Goal: Task Accomplishment & Management: Manage account settings

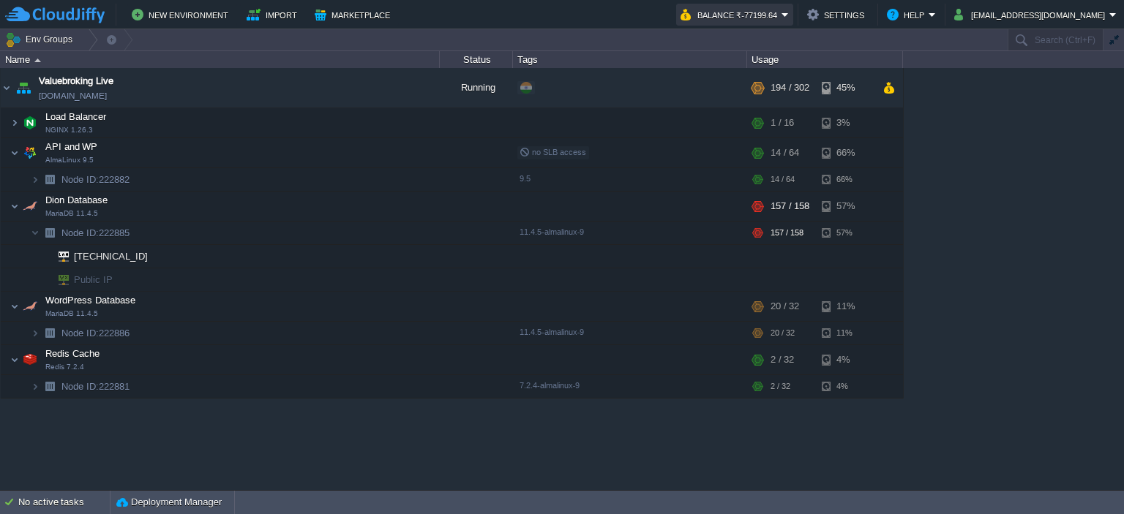
click at [781, 17] on button "Balance ₹-77199.64" at bounding box center [730, 15] width 101 height 18
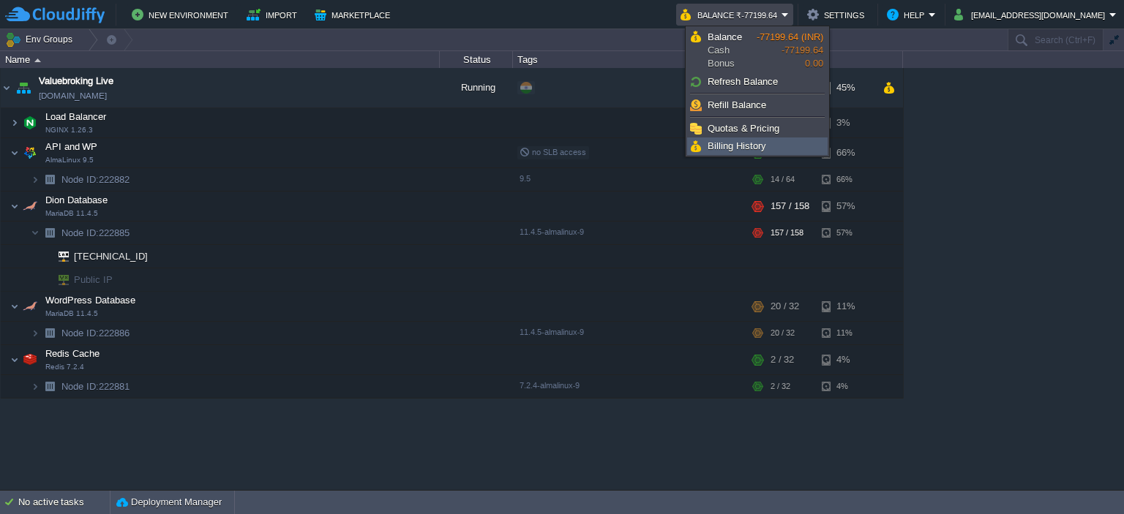
click at [729, 141] on span "Billing History" at bounding box center [736, 145] width 59 height 11
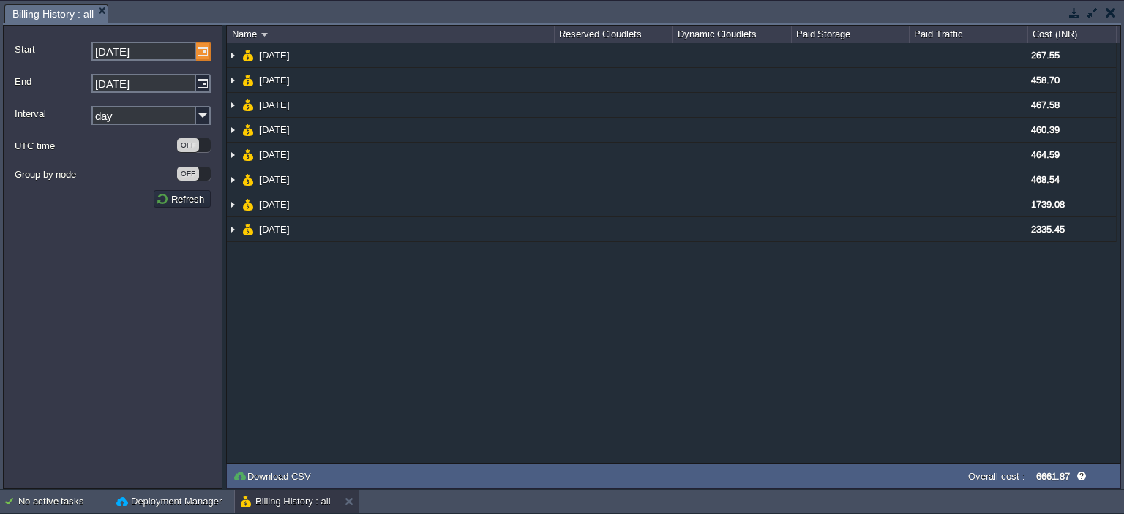
click at [199, 48] on img at bounding box center [203, 51] width 15 height 19
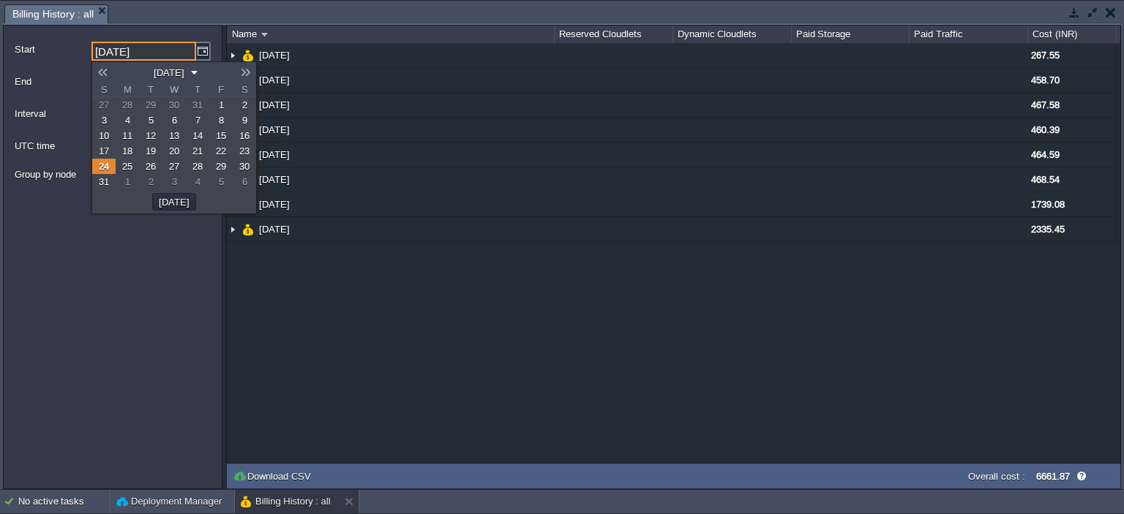
click at [99, 71] on link at bounding box center [102, 73] width 20 height 12
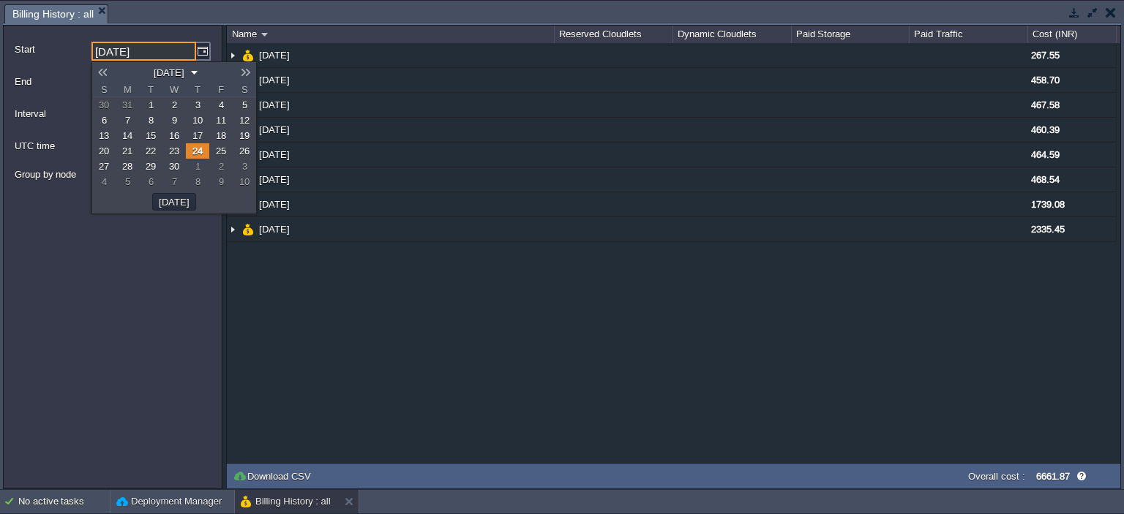
drag, startPoint x: 146, startPoint y: 101, endPoint x: 146, endPoint y: 109, distance: 8.1
click at [146, 101] on link "1" at bounding box center [150, 104] width 23 height 15
type input "[DATE]"
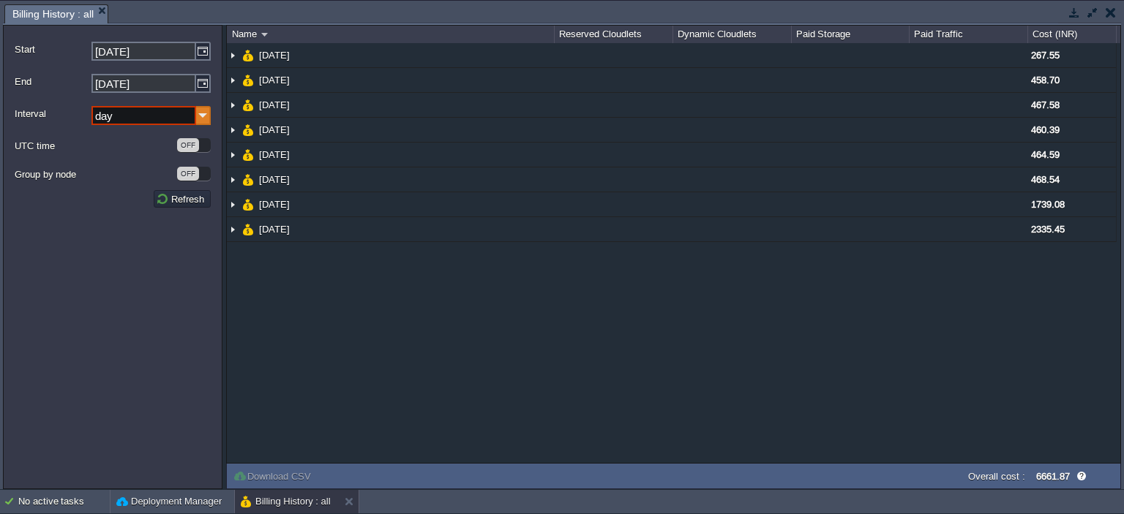
click at [197, 116] on img at bounding box center [203, 115] width 15 height 19
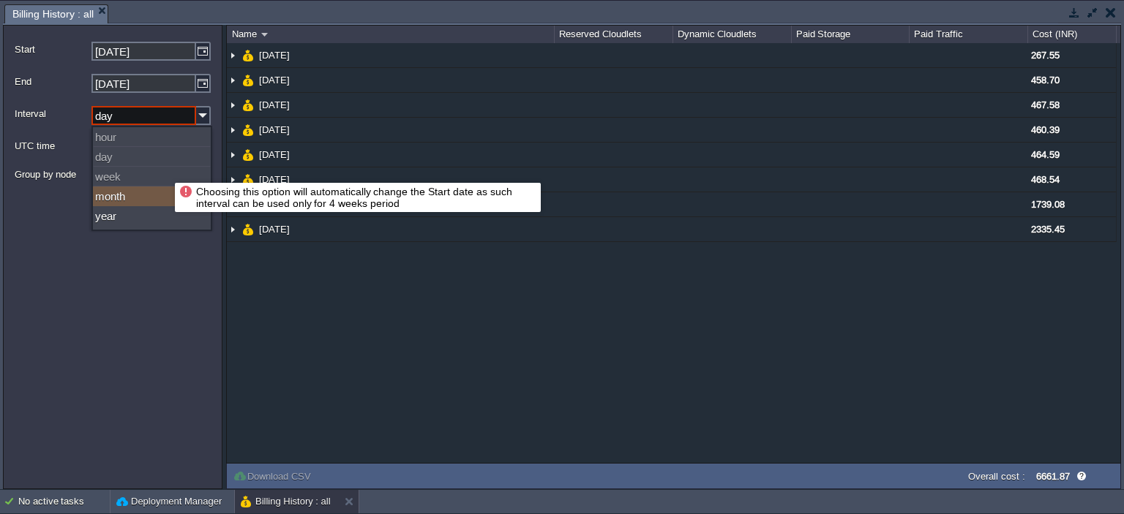
click at [155, 198] on div "month" at bounding box center [152, 197] width 118 height 20
type input "month"
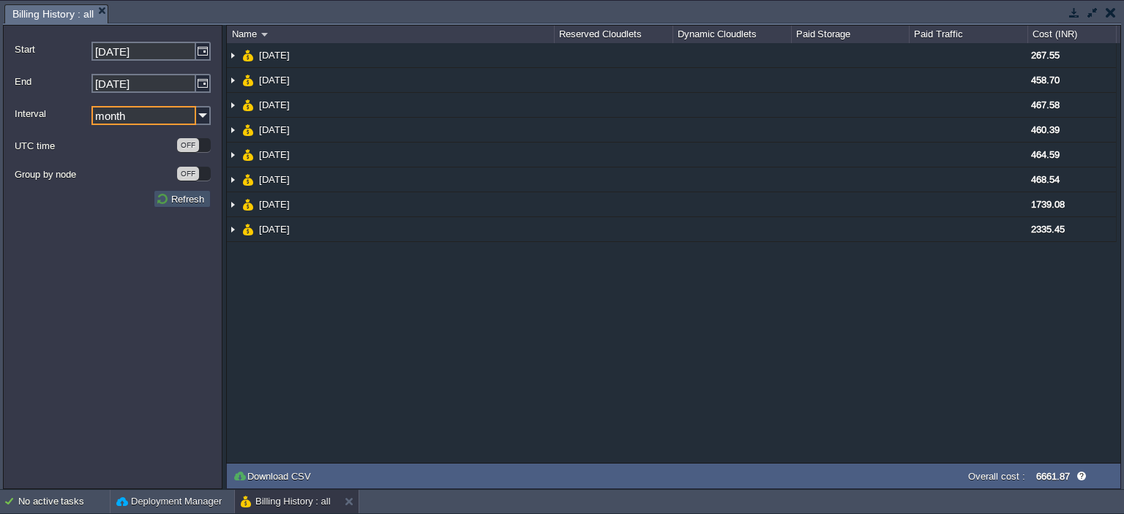
click at [179, 202] on button "Refresh" at bounding box center [182, 198] width 53 height 13
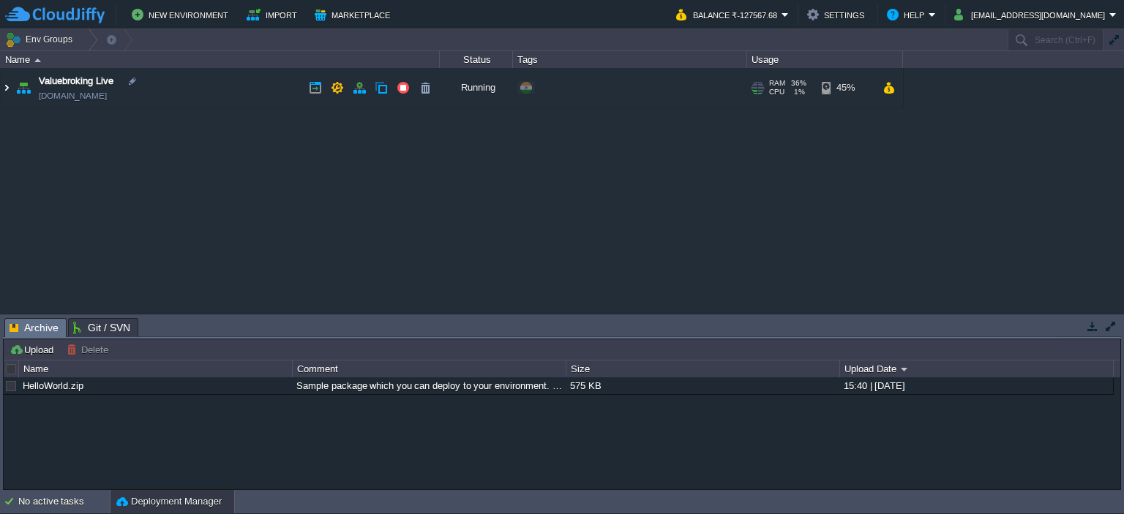
click at [7, 86] on img at bounding box center [7, 88] width 12 height 40
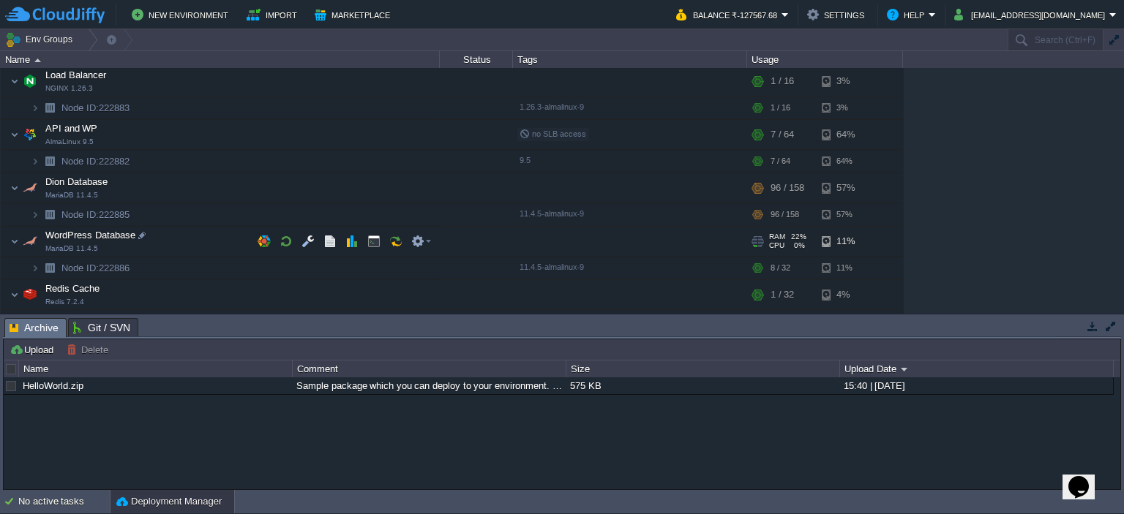
scroll to position [59, 0]
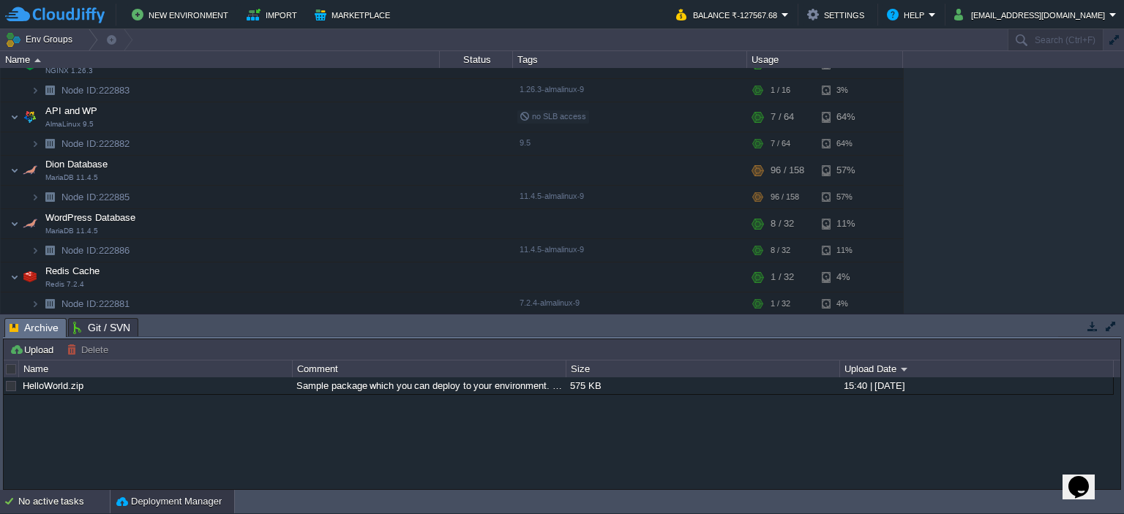
click at [51, 504] on div "No active tasks" at bounding box center [63, 501] width 91 height 23
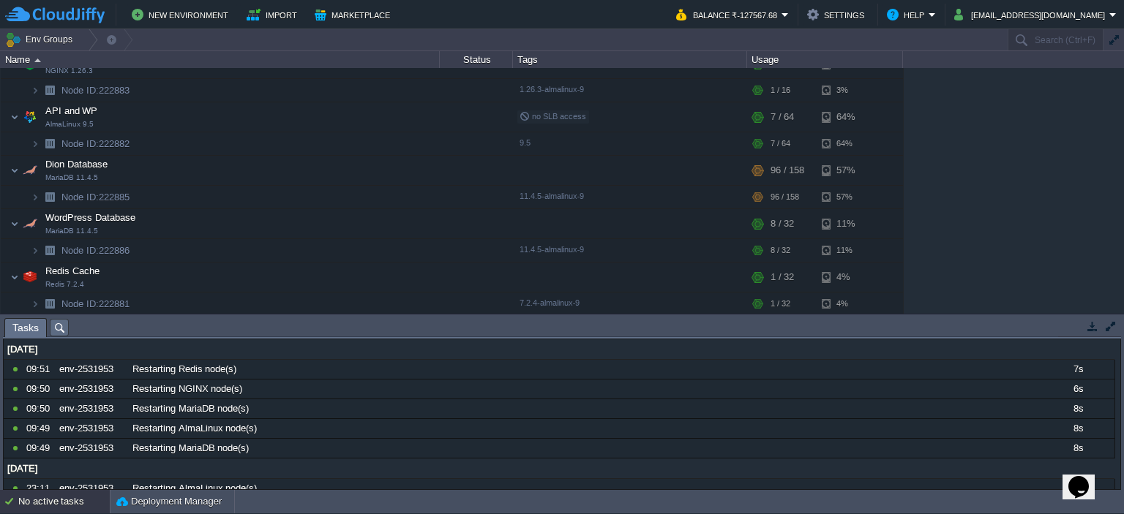
scroll to position [0, 0]
click at [781, 6] on button "Balance ₹-127567.68" at bounding box center [728, 15] width 105 height 18
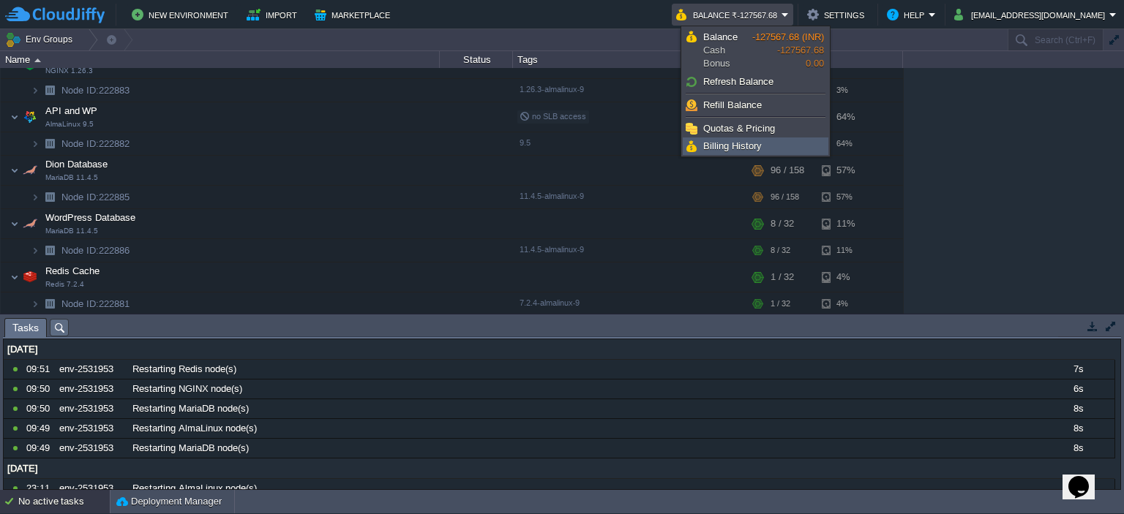
click at [740, 145] on span "Billing History" at bounding box center [732, 145] width 59 height 11
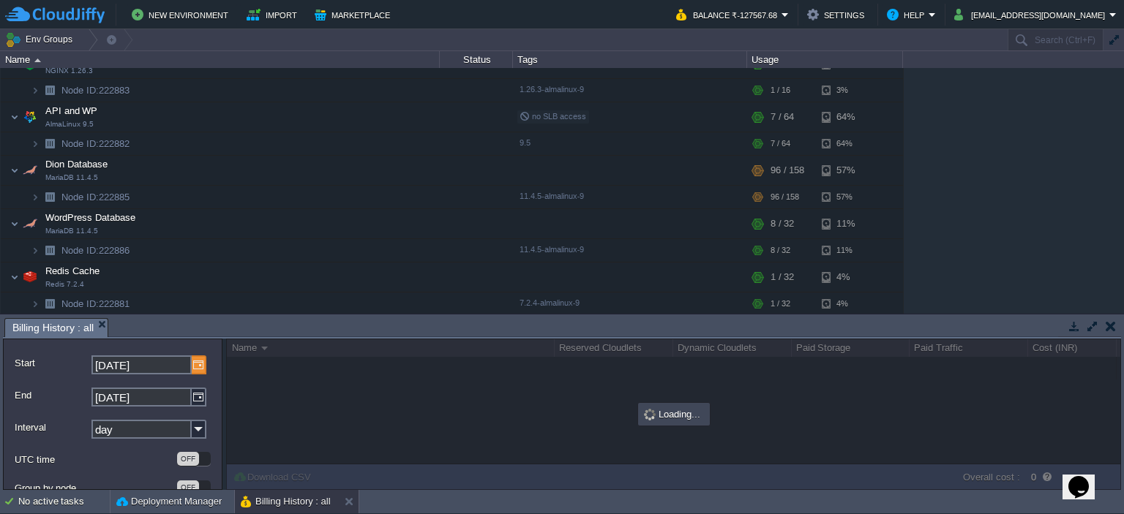
click at [192, 369] on img at bounding box center [199, 365] width 15 height 19
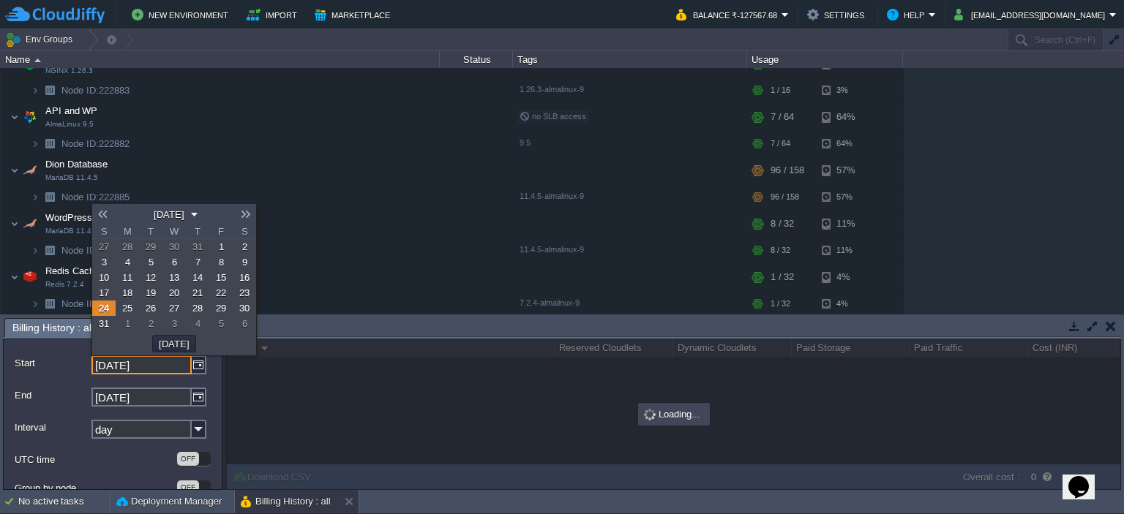
click at [108, 214] on link at bounding box center [102, 215] width 20 height 12
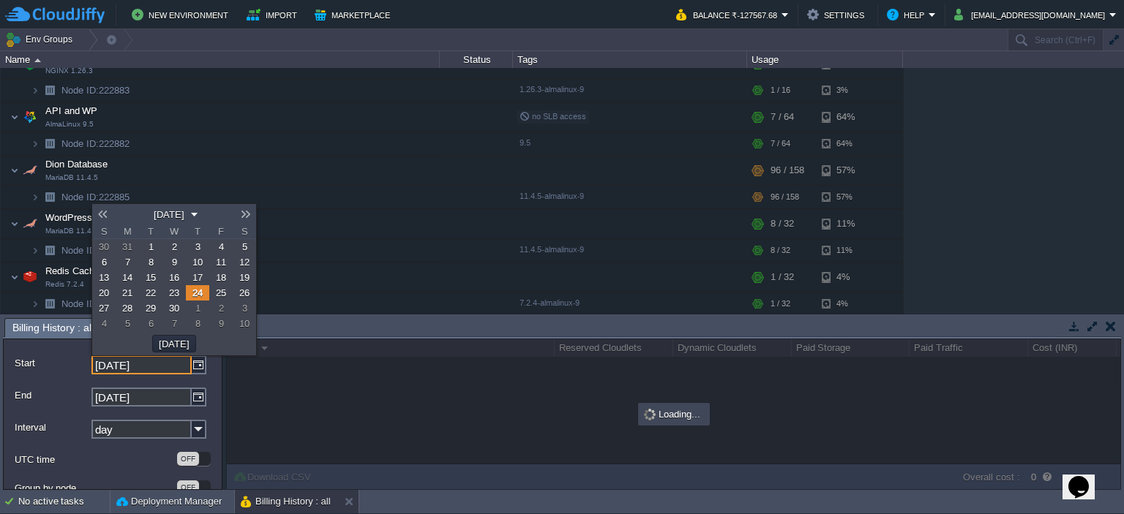
click at [149, 248] on span "1" at bounding box center [151, 246] width 5 height 11
type input "[DATE]"
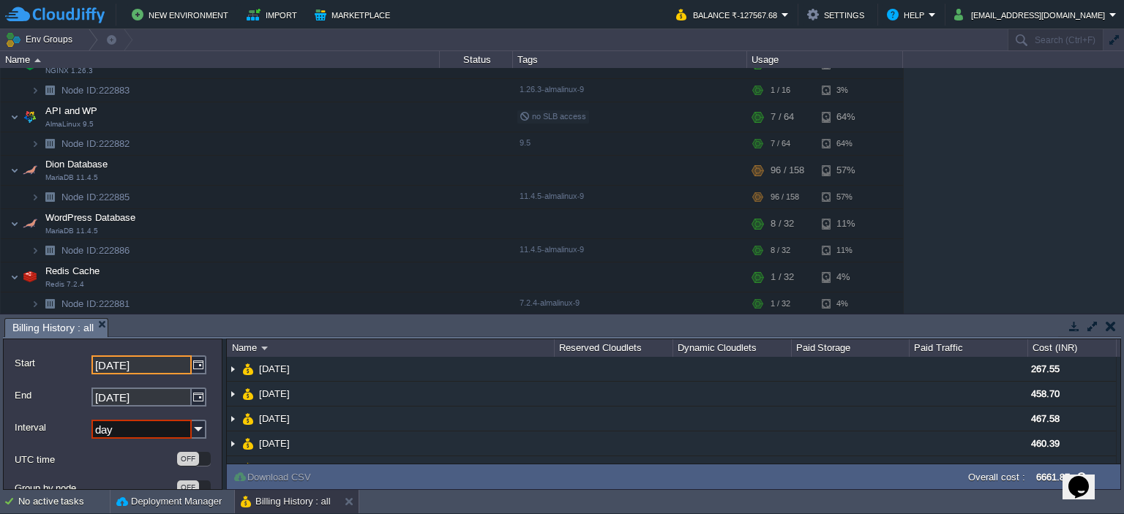
click at [168, 428] on input "day" at bounding box center [141, 429] width 100 height 19
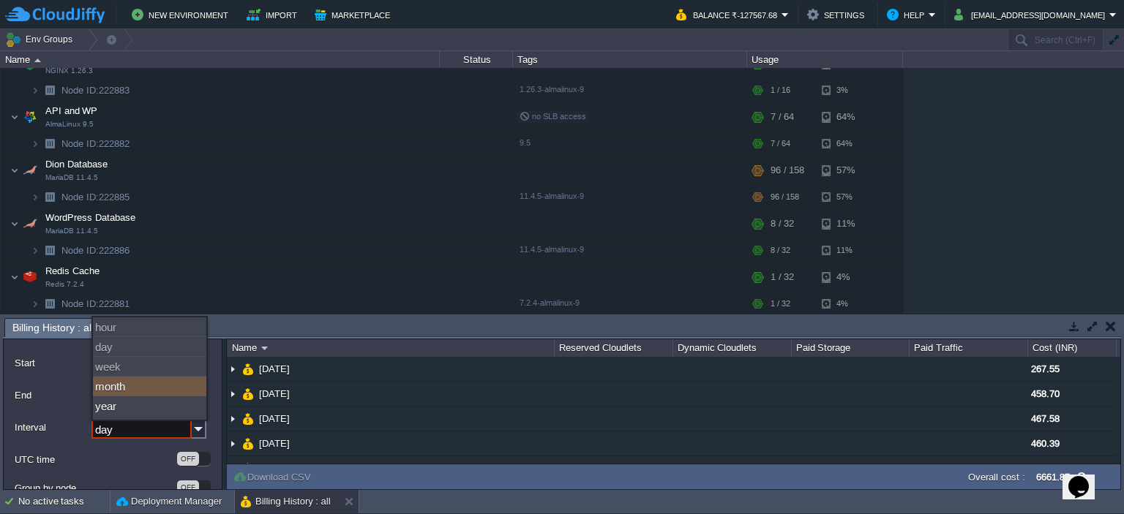
click at [129, 390] on div "month" at bounding box center [149, 387] width 113 height 20
type input "month"
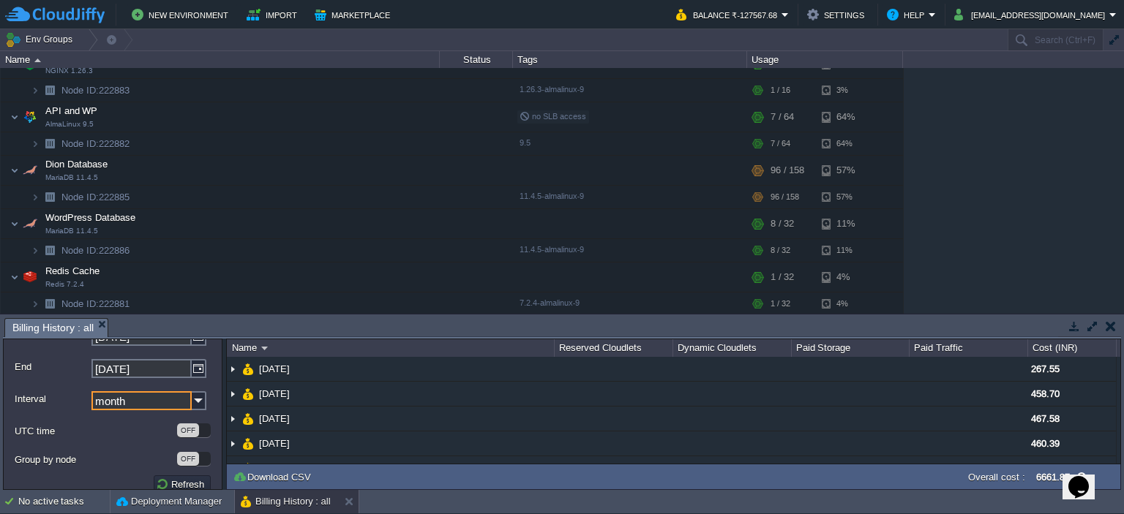
scroll to position [43, 0]
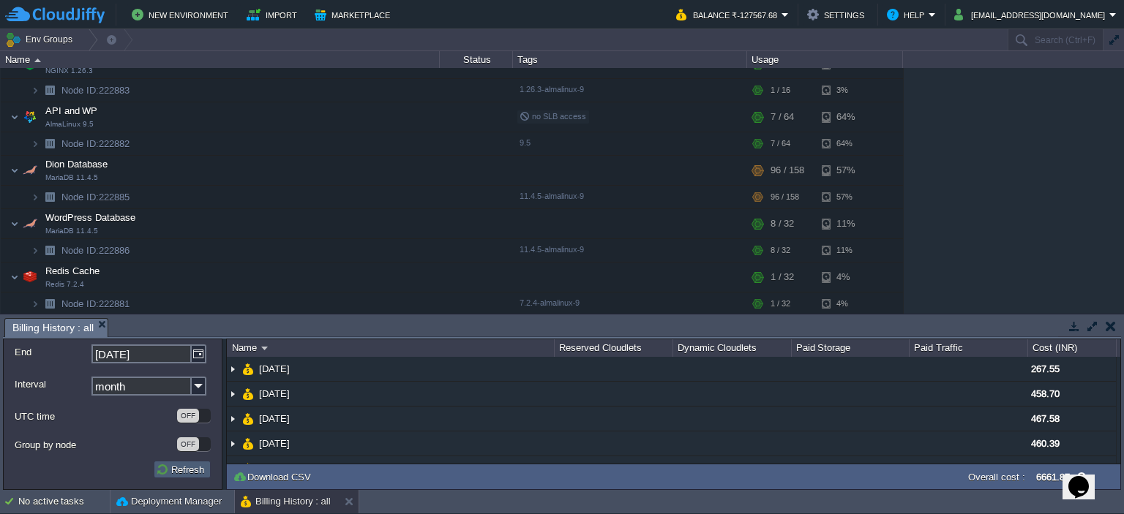
click at [171, 476] on td "Refresh" at bounding box center [182, 470] width 57 height 18
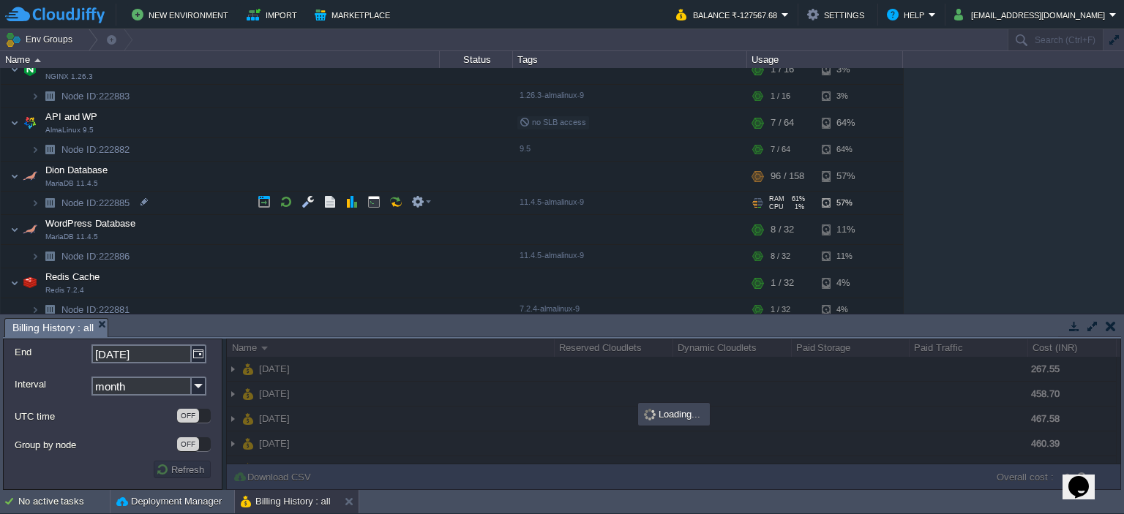
scroll to position [59, 0]
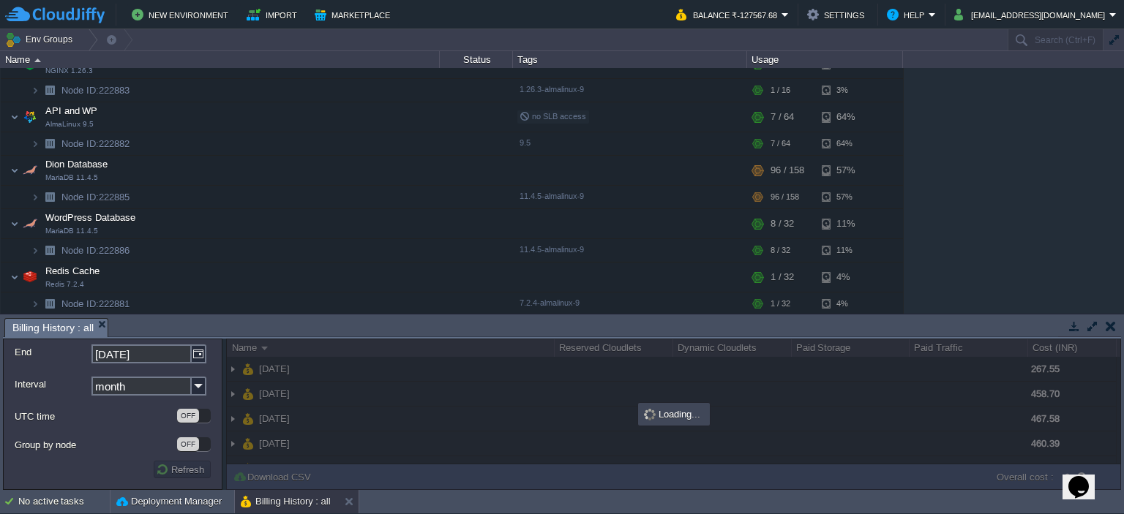
drag, startPoint x: 925, startPoint y: 388, endPoint x: 1019, endPoint y: 377, distance: 94.2
click at [925, 388] on div at bounding box center [673, 414] width 895 height 151
click at [1081, 329] on td at bounding box center [1073, 327] width 18 height 18
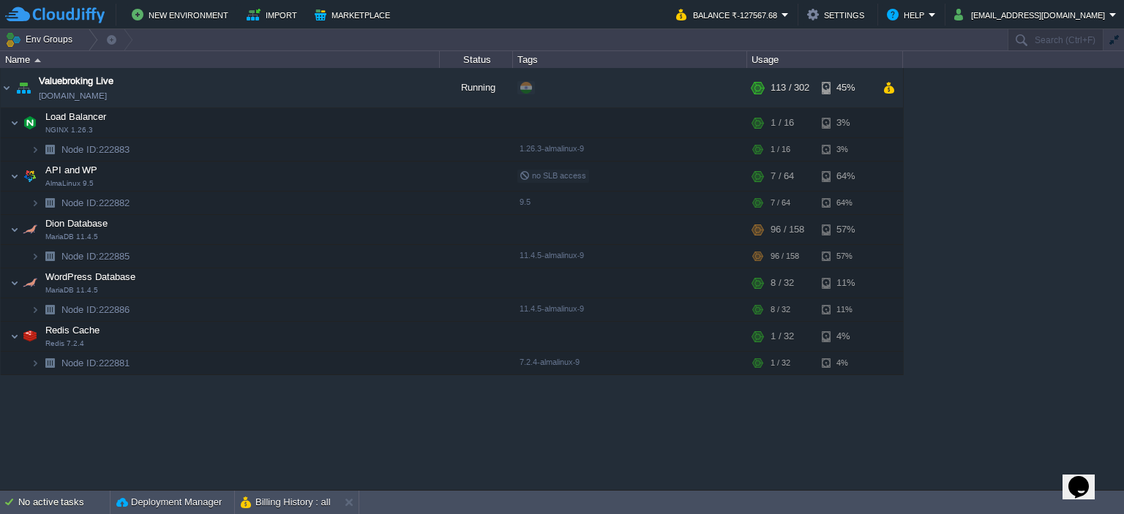
scroll to position [0, 0]
click at [781, 12] on button "Balance ₹-127567.68" at bounding box center [728, 15] width 105 height 18
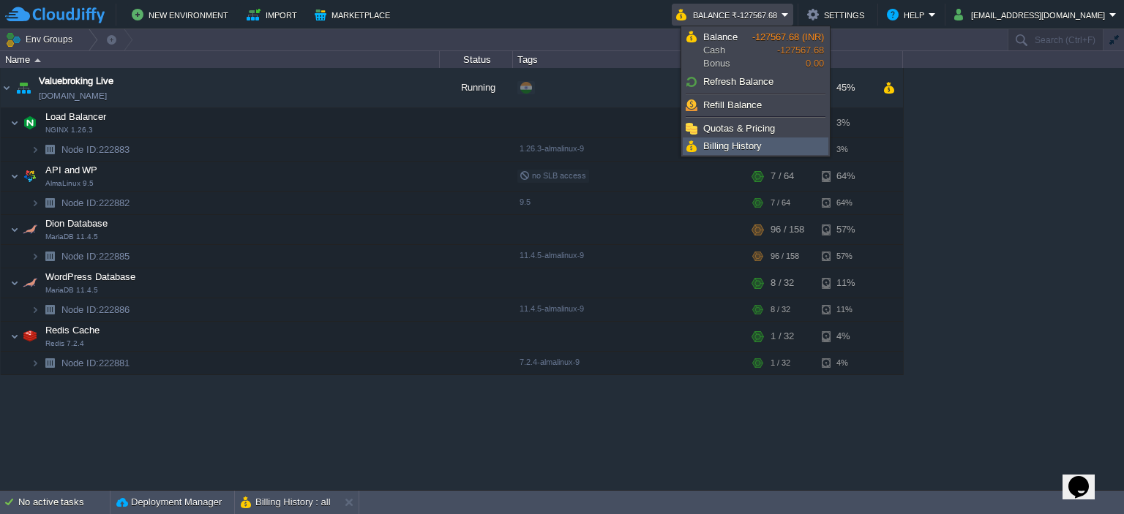
click at [736, 144] on span "Billing History" at bounding box center [732, 145] width 59 height 11
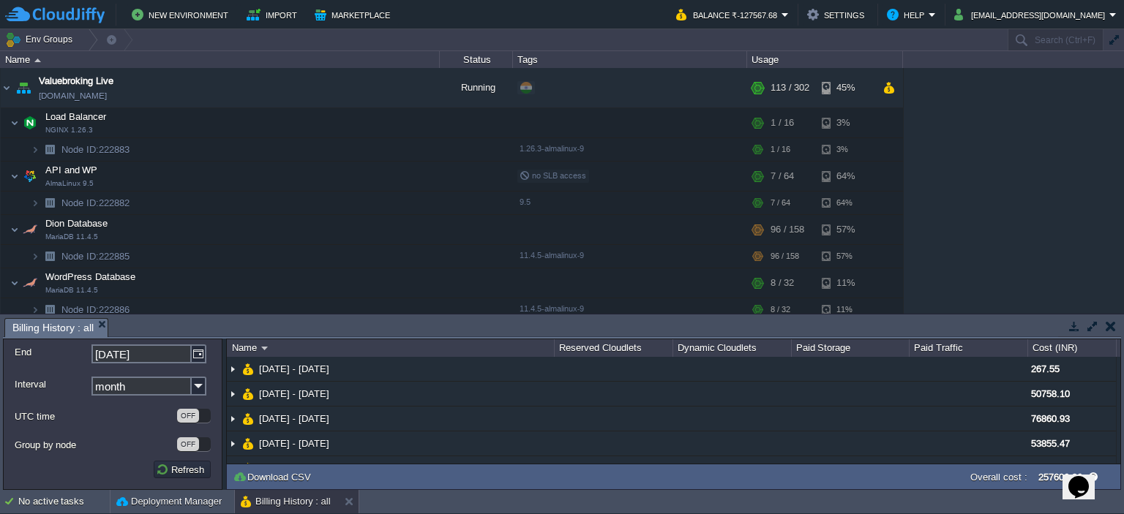
click at [1097, 330] on button "button" at bounding box center [1092, 326] width 13 height 13
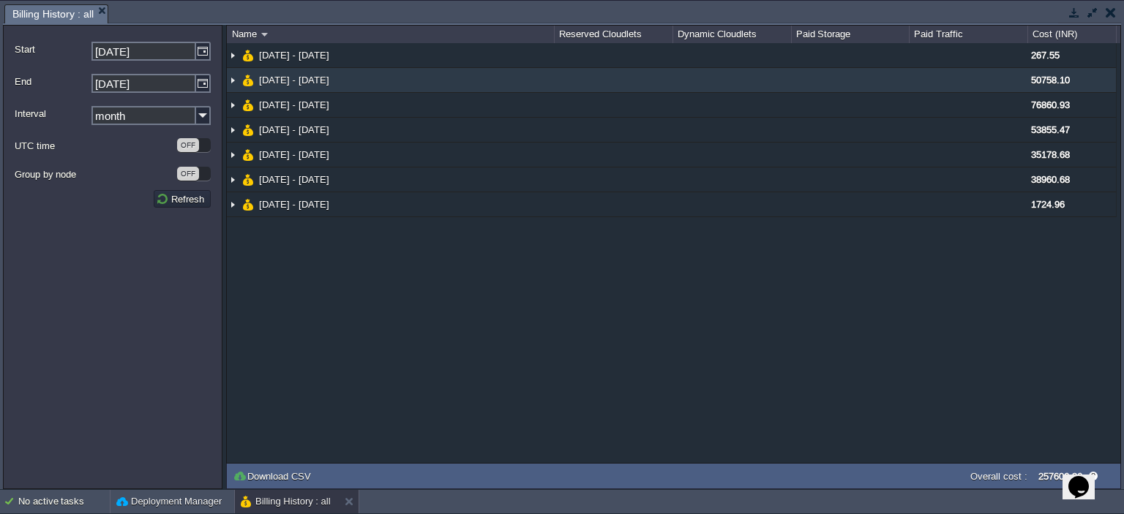
click at [1050, 85] on span "50758.10" at bounding box center [1050, 80] width 39 height 11
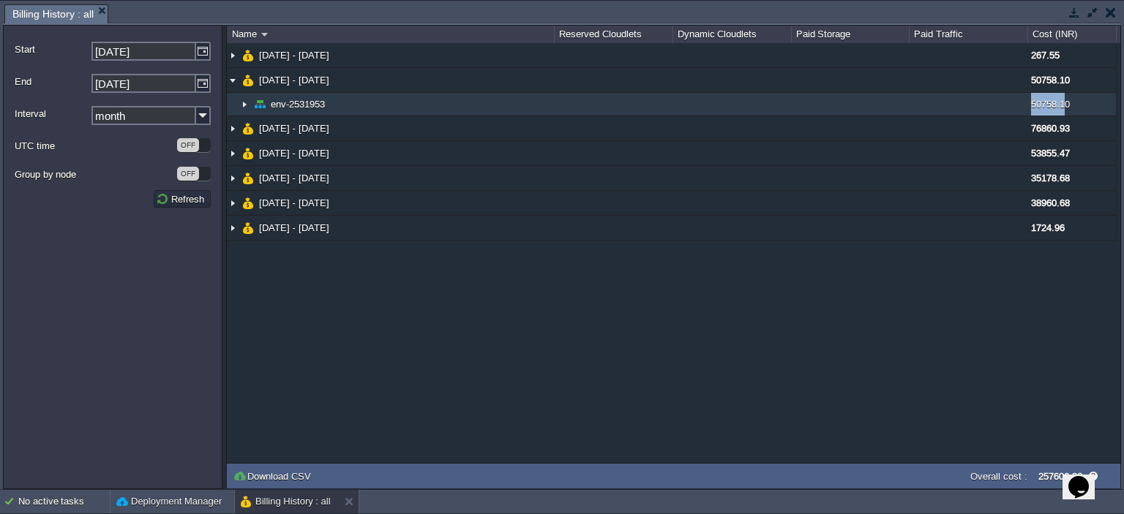
drag, startPoint x: 1045, startPoint y: 104, endPoint x: 1063, endPoint y: 108, distance: 18.7
click at [1063, 108] on tr "env-2531953 50758.10" at bounding box center [671, 104] width 889 height 23
copy span "50758.1"
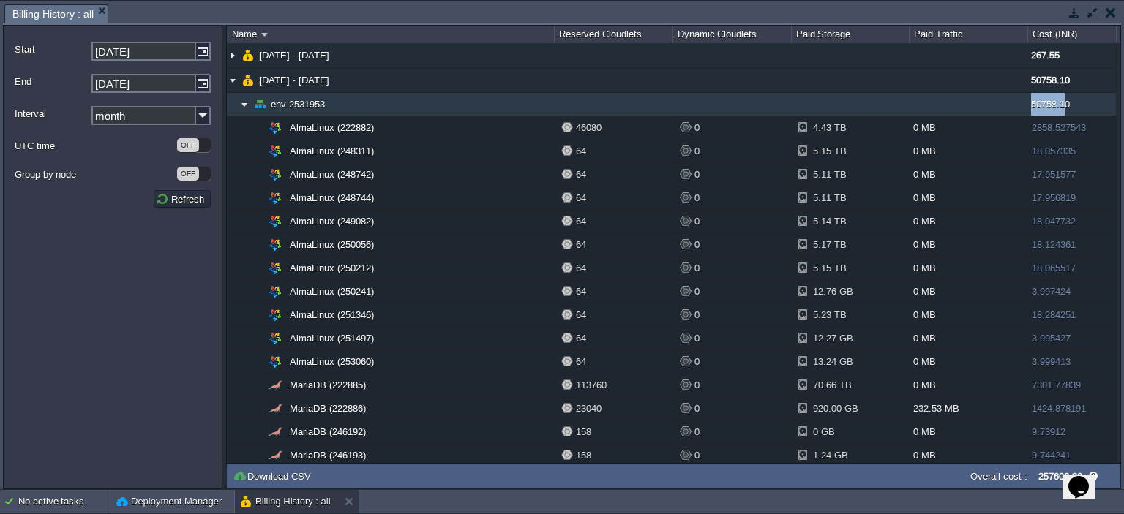
click at [241, 102] on img at bounding box center [244, 104] width 12 height 23
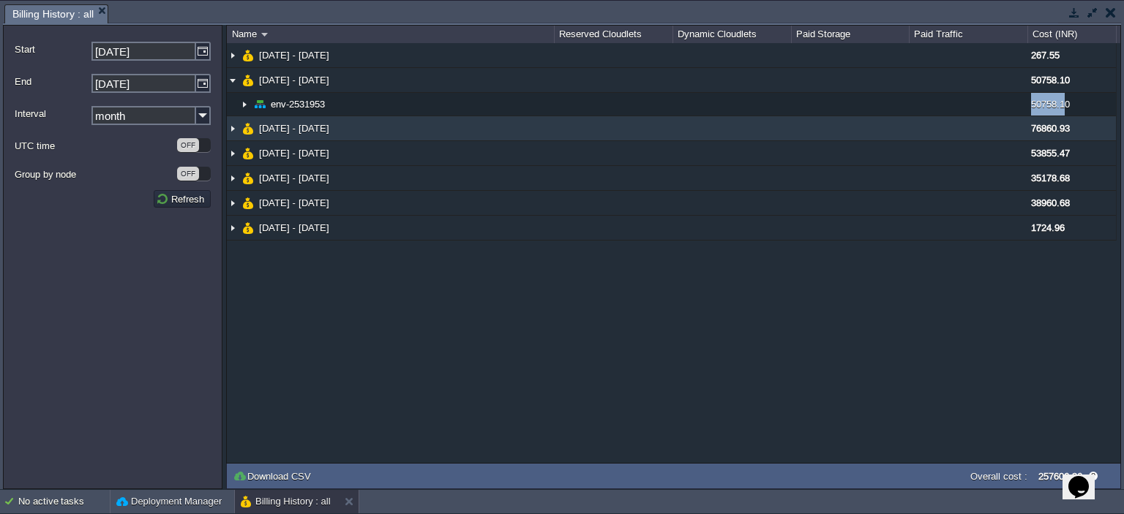
copy span "50758.1"
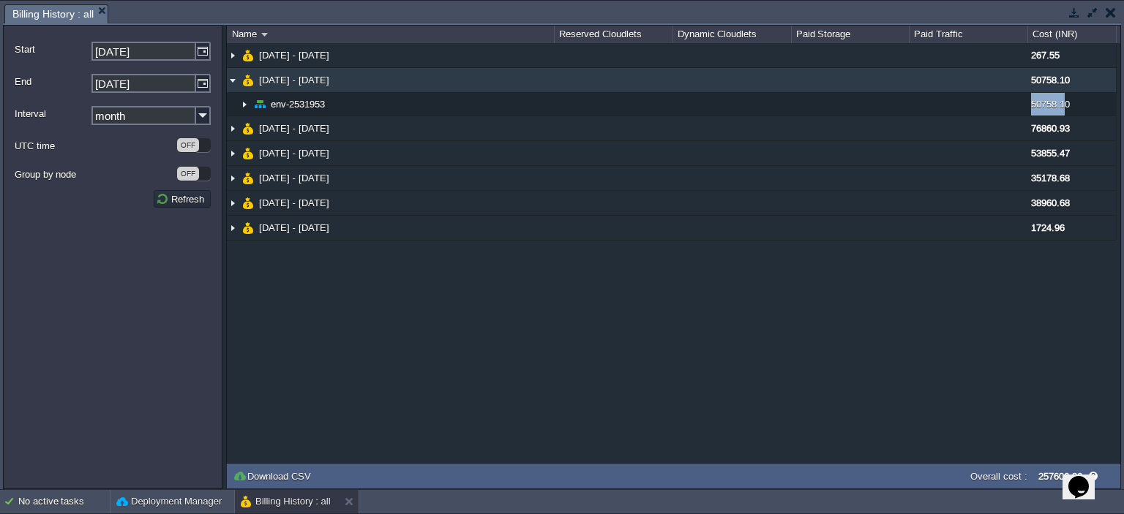
click at [236, 81] on img at bounding box center [233, 80] width 12 height 24
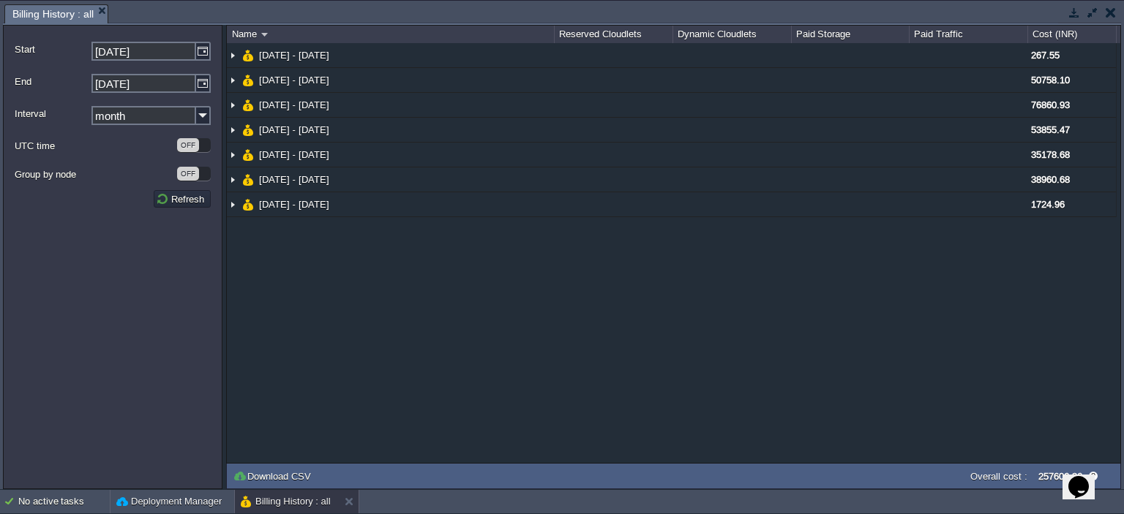
click at [201, 179] on div "OFF" at bounding box center [194, 174] width 34 height 14
click at [167, 201] on button "Refresh" at bounding box center [182, 198] width 53 height 13
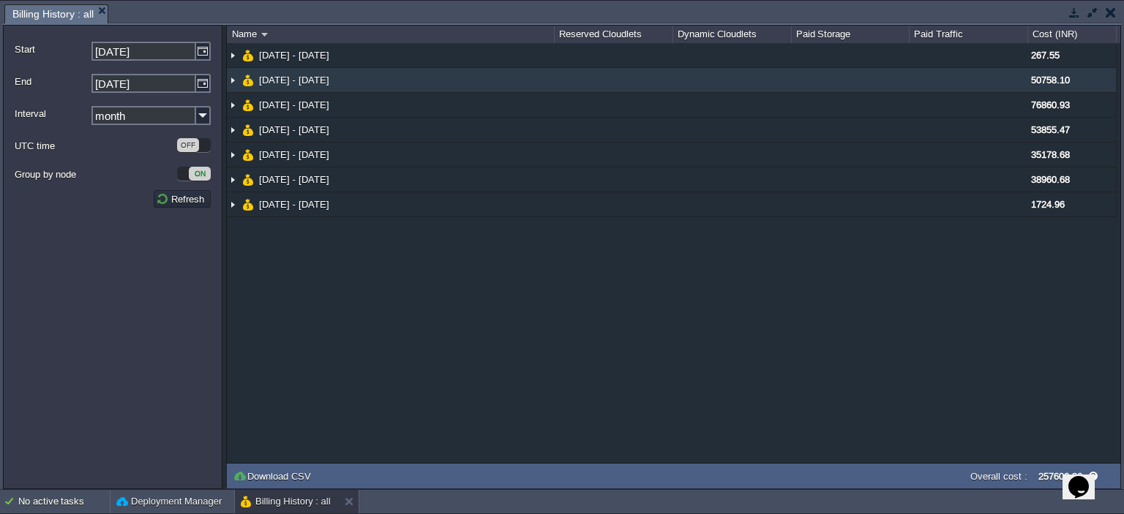
click at [228, 81] on img at bounding box center [233, 80] width 12 height 24
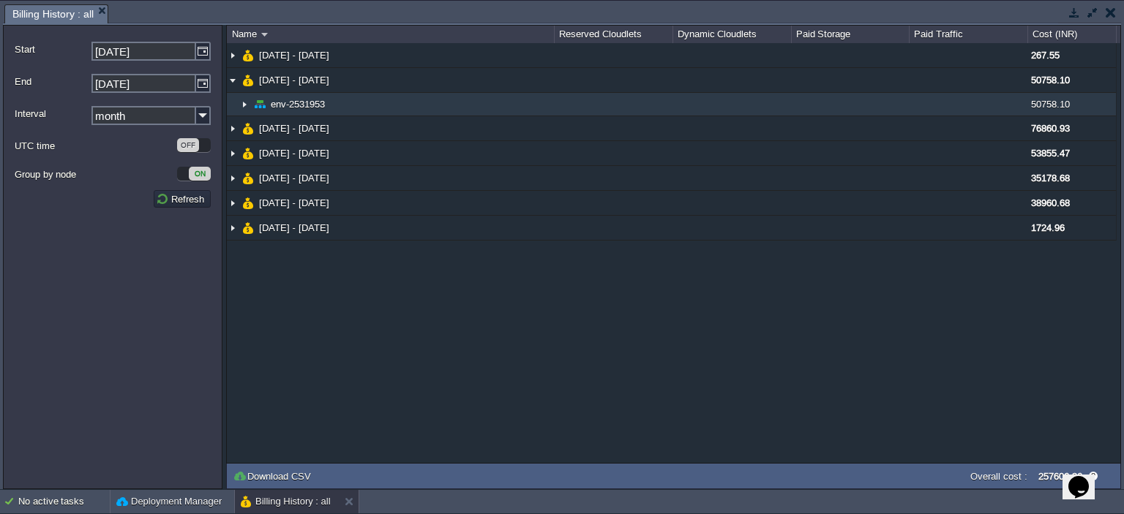
click at [240, 105] on img at bounding box center [244, 104] width 12 height 23
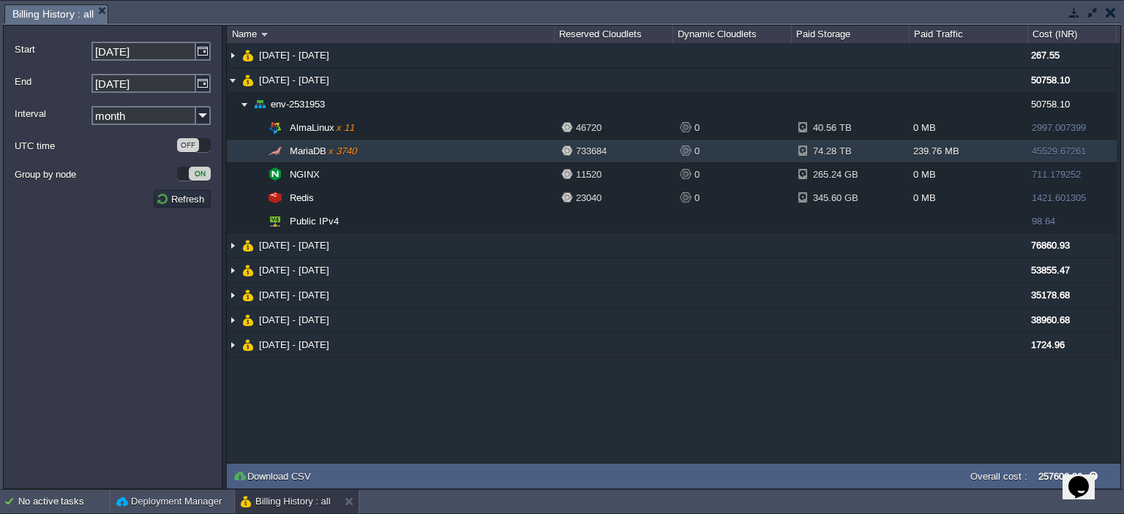
click at [386, 149] on td "MariaDB x 3740" at bounding box center [390, 151] width 327 height 23
click at [800, 153] on div "74.28 TB" at bounding box center [822, 151] width 48 height 23
click at [917, 157] on div "239.76 MB" at bounding box center [968, 151] width 119 height 23
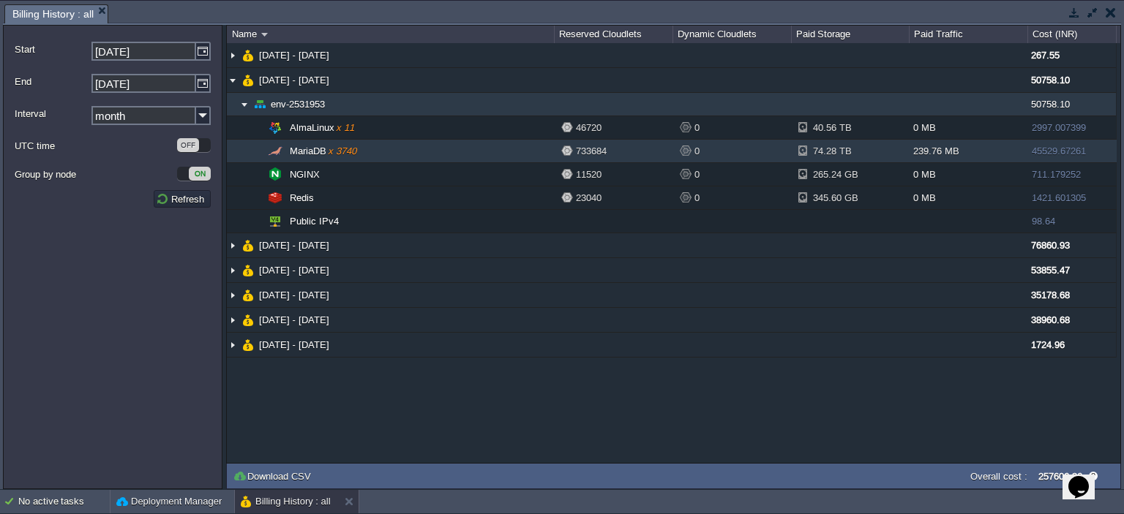
click at [245, 108] on img at bounding box center [244, 104] width 12 height 23
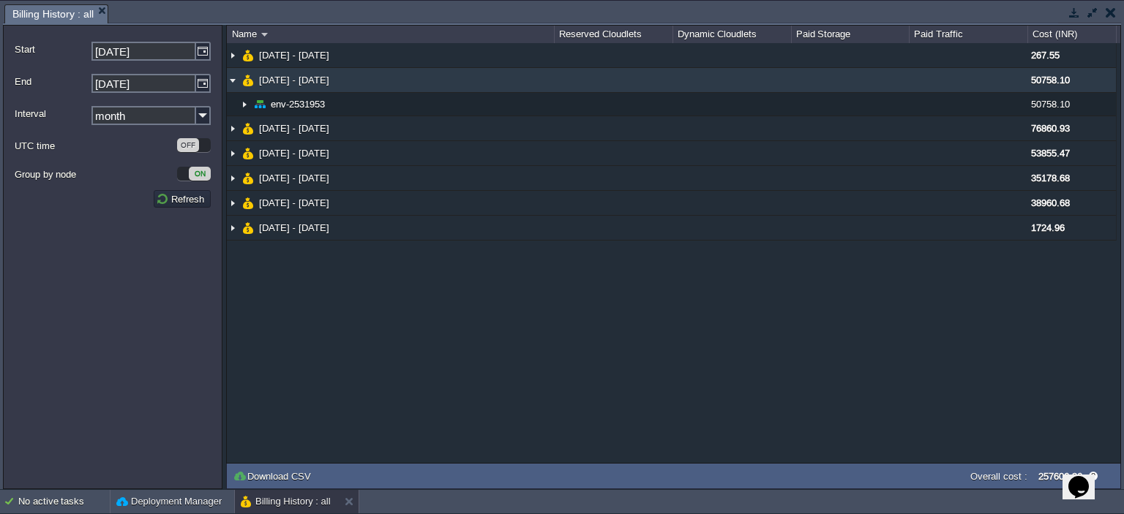
click at [234, 79] on img at bounding box center [233, 80] width 12 height 24
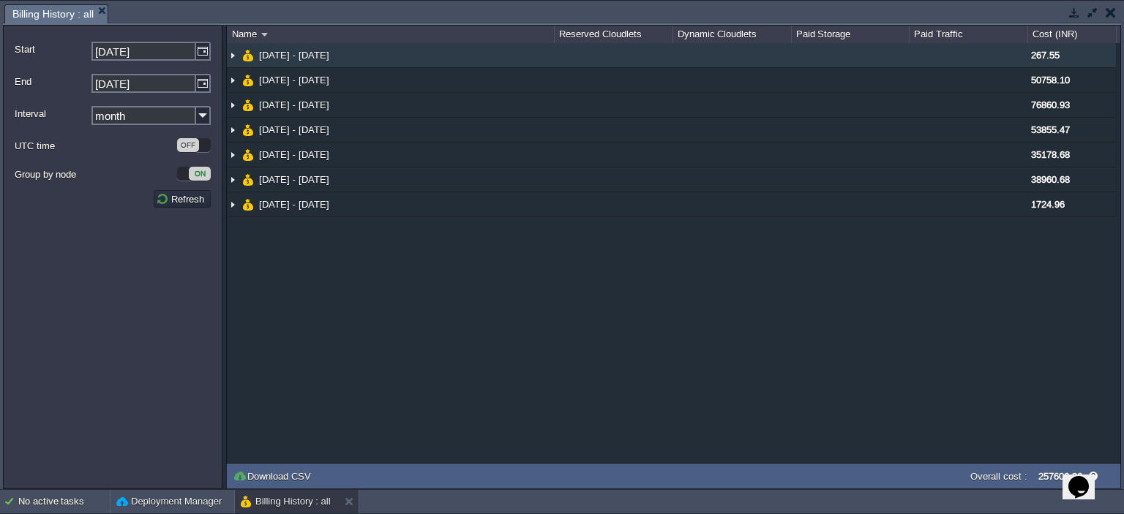
click at [231, 56] on img at bounding box center [233, 55] width 12 height 24
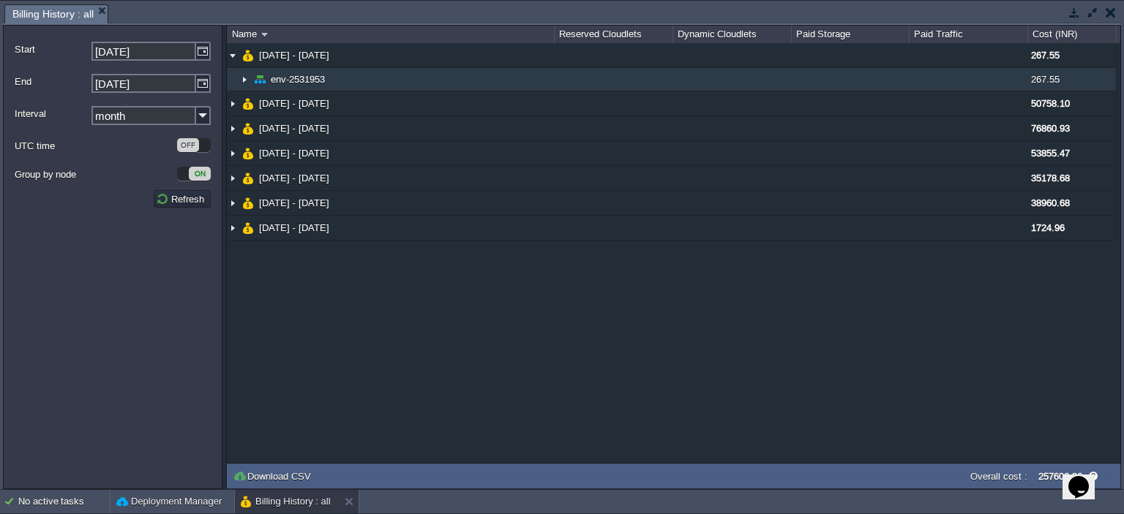
click at [253, 81] on td "env-2531953" at bounding box center [390, 79] width 327 height 23
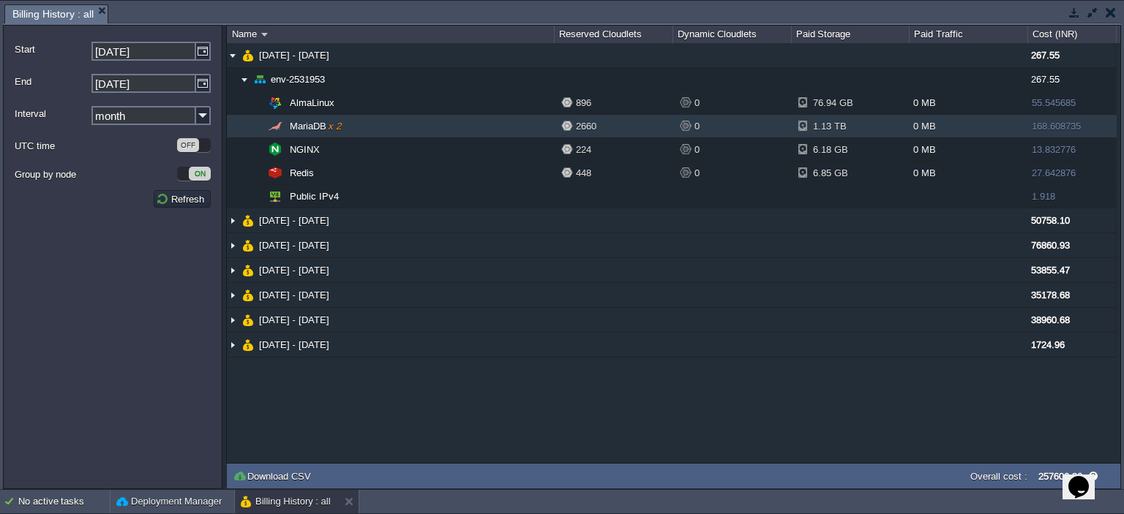
click at [326, 132] on span "MariaDB x 2" at bounding box center [315, 126] width 55 height 12
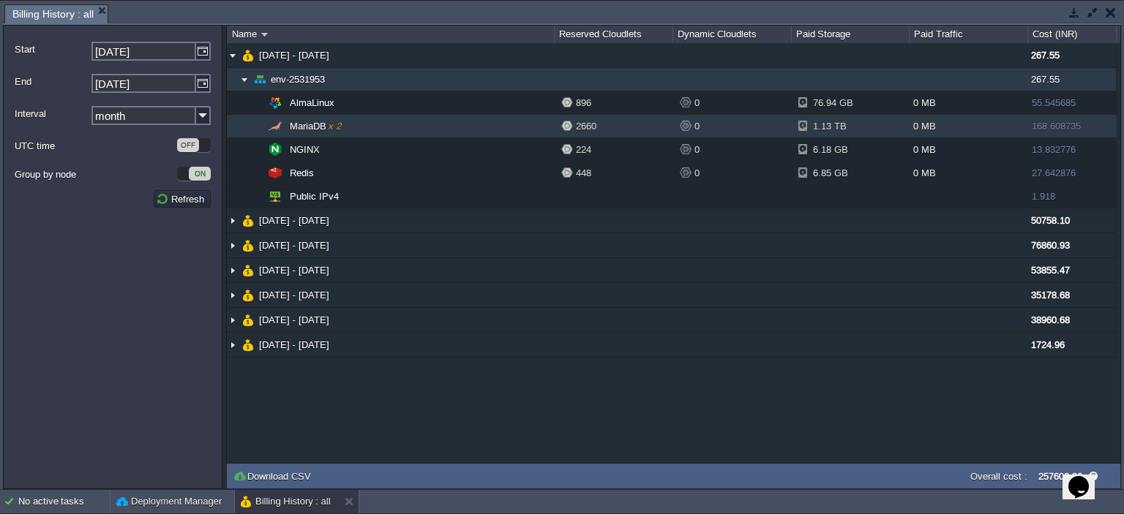
click at [244, 77] on img at bounding box center [244, 79] width 12 height 23
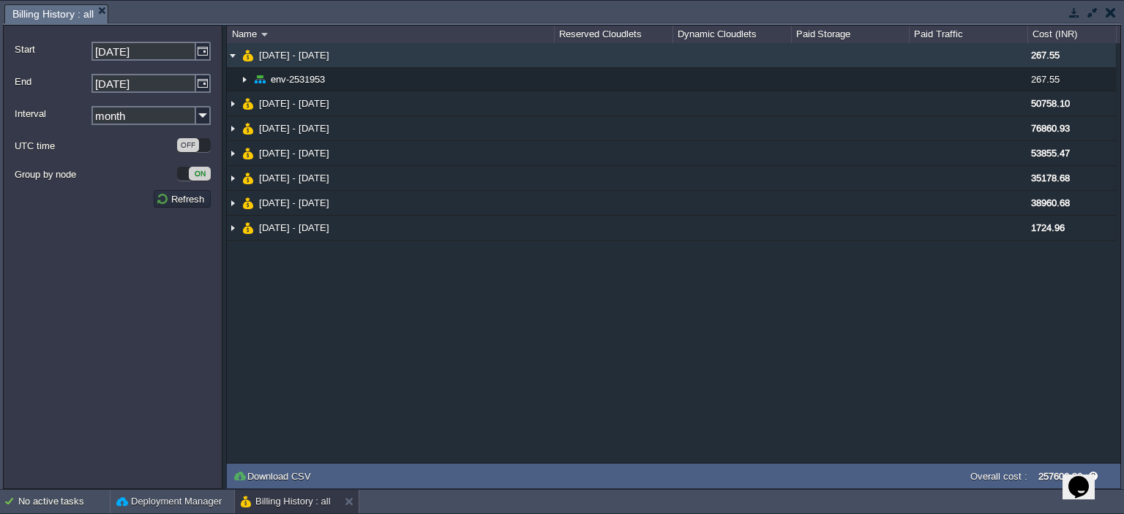
click at [235, 61] on img at bounding box center [233, 55] width 12 height 24
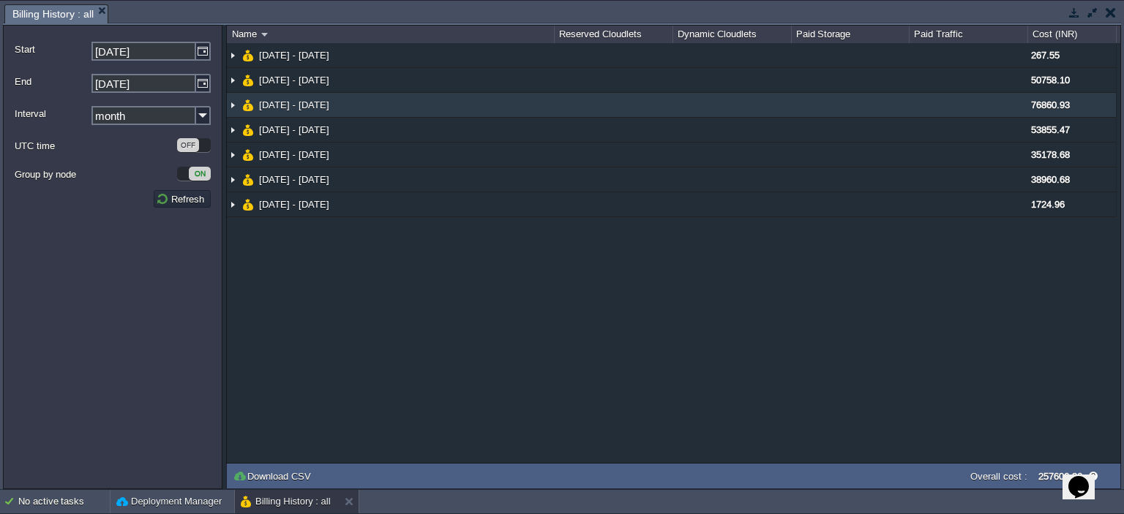
click at [231, 108] on img at bounding box center [233, 105] width 12 height 24
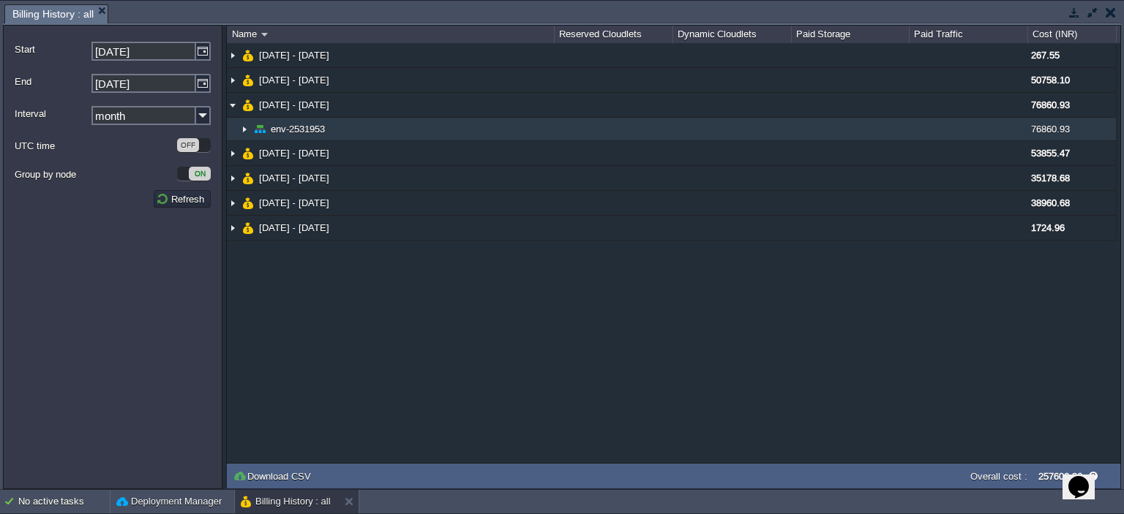
click at [244, 127] on img at bounding box center [244, 129] width 12 height 23
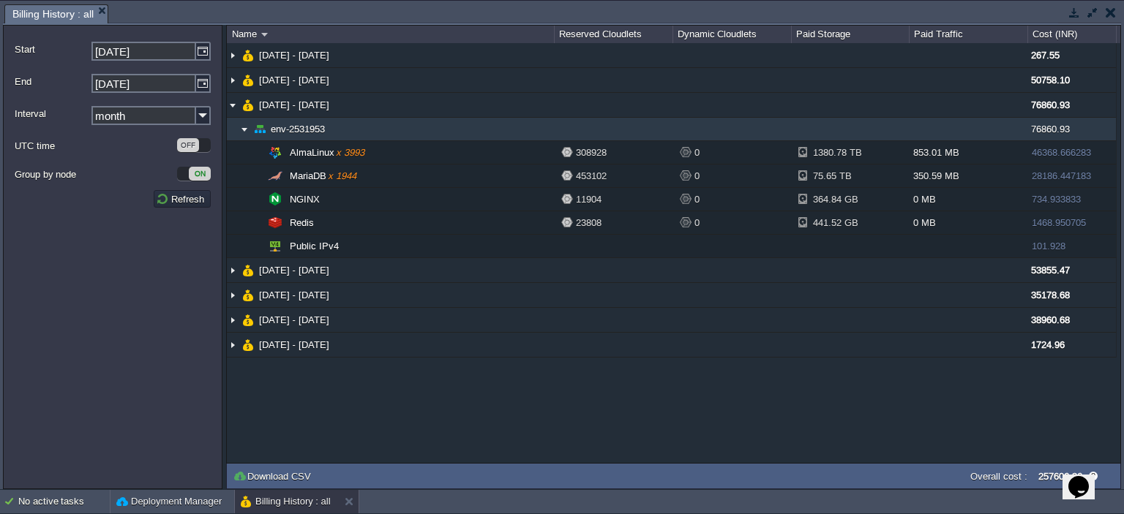
click at [243, 132] on img at bounding box center [244, 129] width 12 height 23
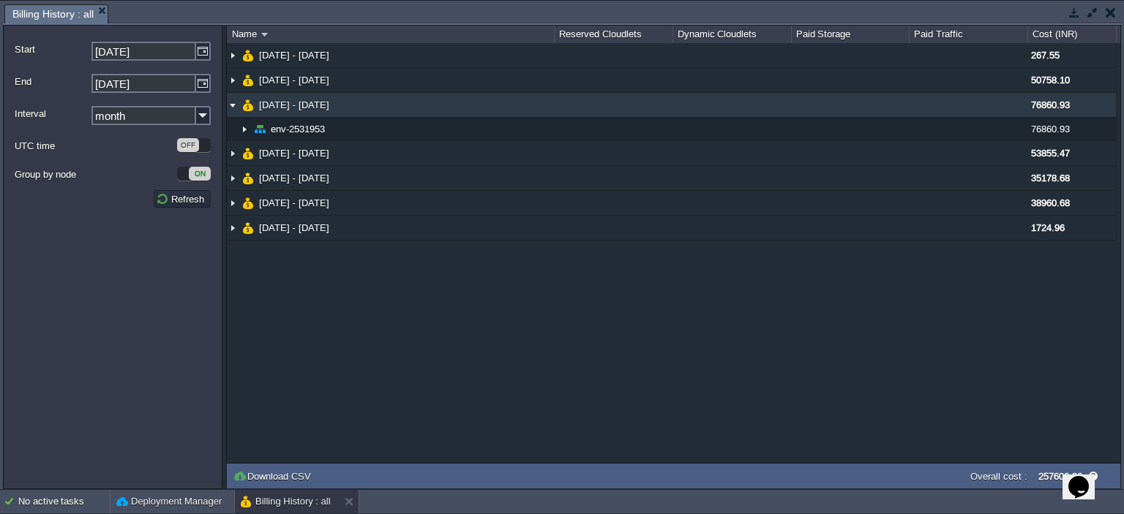
click at [234, 108] on img at bounding box center [233, 105] width 12 height 24
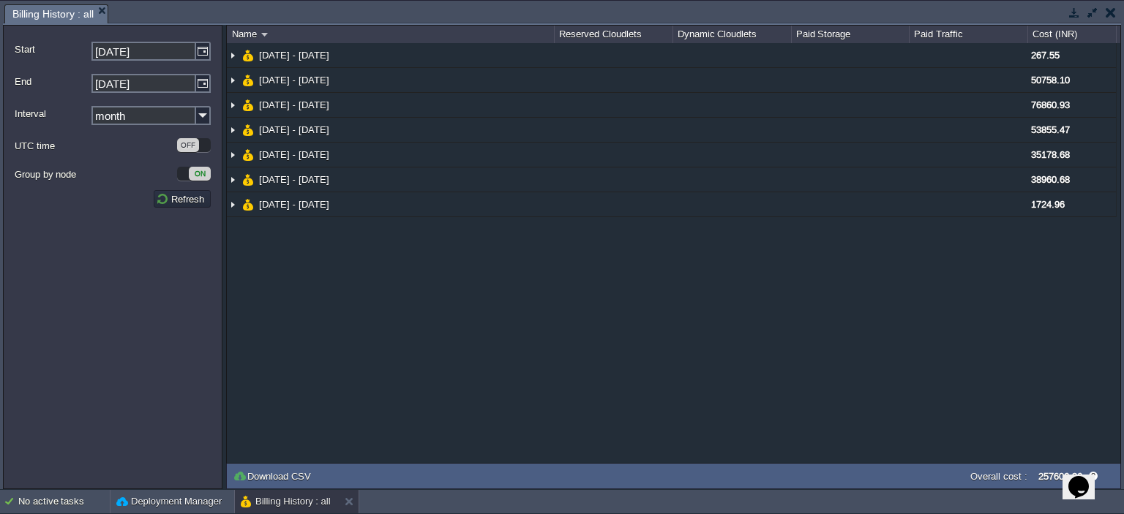
click at [607, 287] on div "NaN.00 [DATE] - [DATE] 267.55 env-2531953 267.55 AlmaLinux 896 0 76.94 GB 0 MB …" at bounding box center [673, 253] width 893 height 420
